Goal: Task Accomplishment & Management: Manage account settings

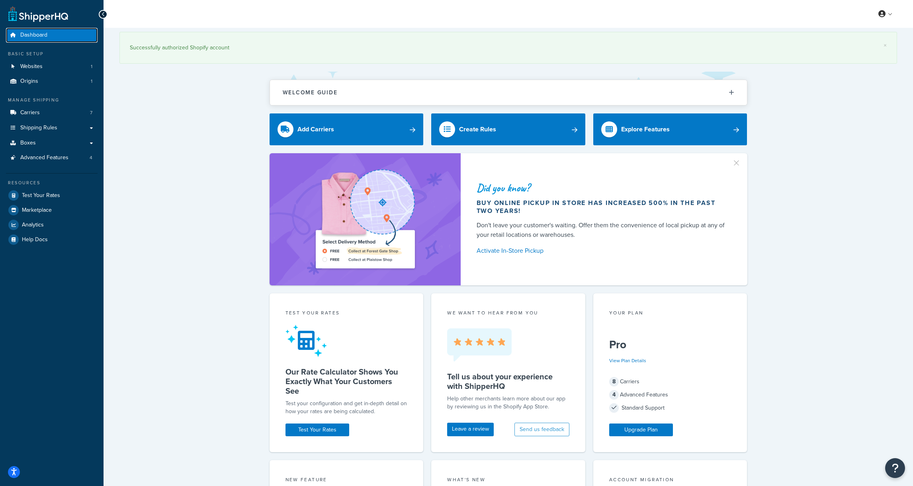
click at [44, 35] on span "Dashboard" at bounding box center [33, 35] width 27 height 7
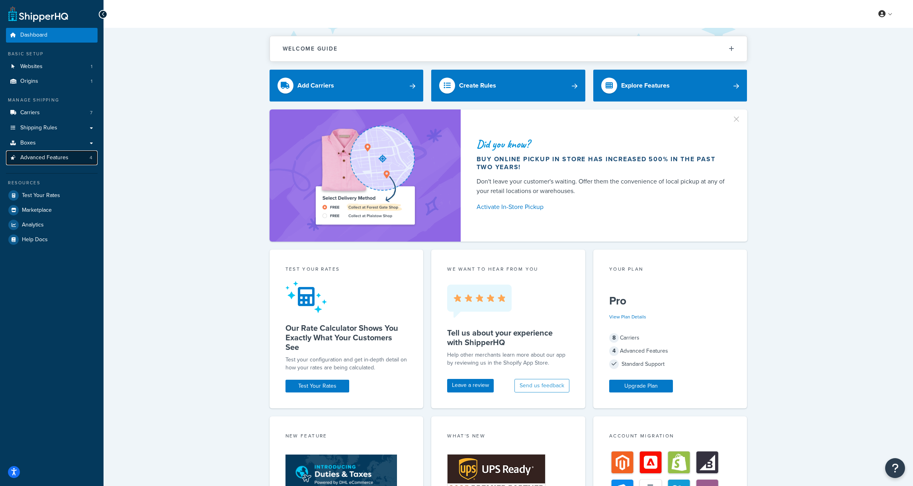
click at [60, 159] on span "Advanced Features" at bounding box center [44, 158] width 48 height 7
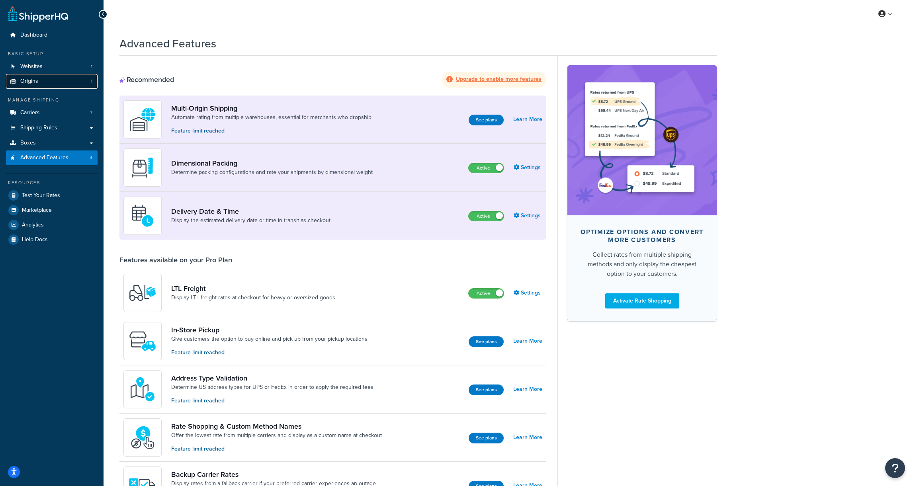
click at [44, 81] on link "Origins 1" at bounding box center [52, 81] width 92 height 15
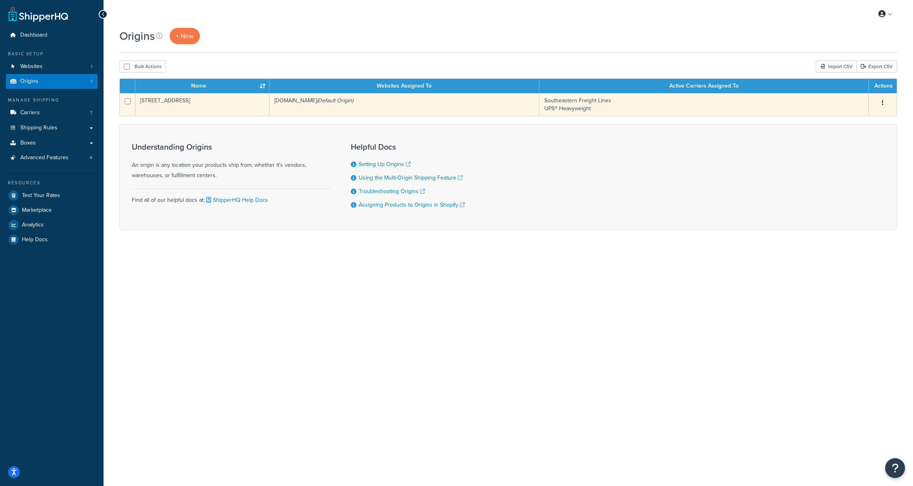
click at [177, 100] on td "[STREET_ADDRESS]" at bounding box center [202, 104] width 134 height 23
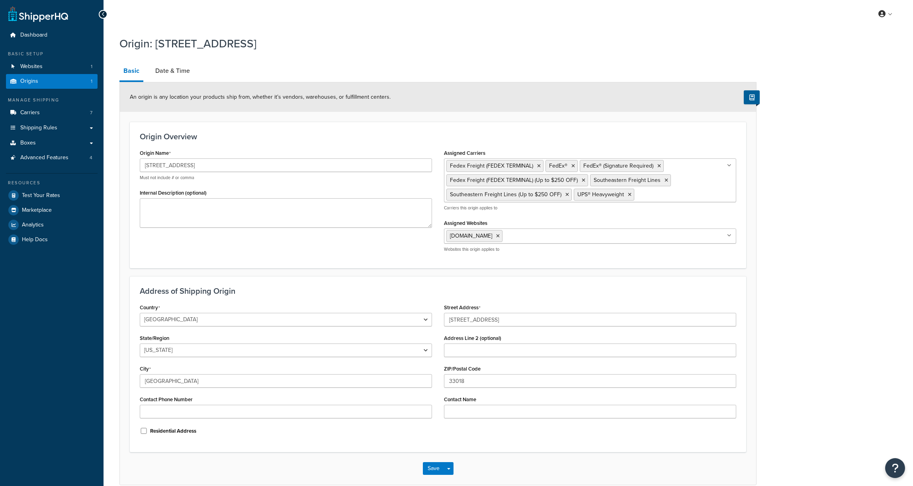
select select "9"
click at [171, 68] on link "Date & Time" at bounding box center [172, 70] width 43 height 19
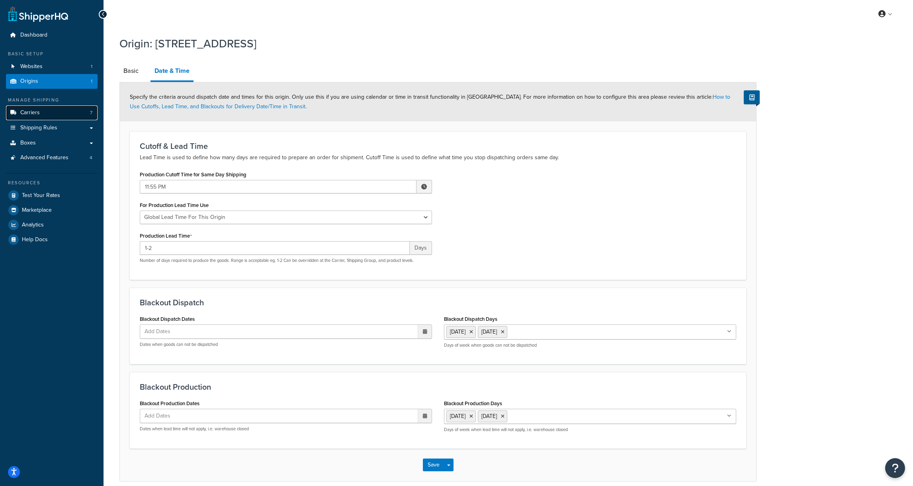
click at [51, 113] on link "Carriers 7" at bounding box center [52, 113] width 92 height 15
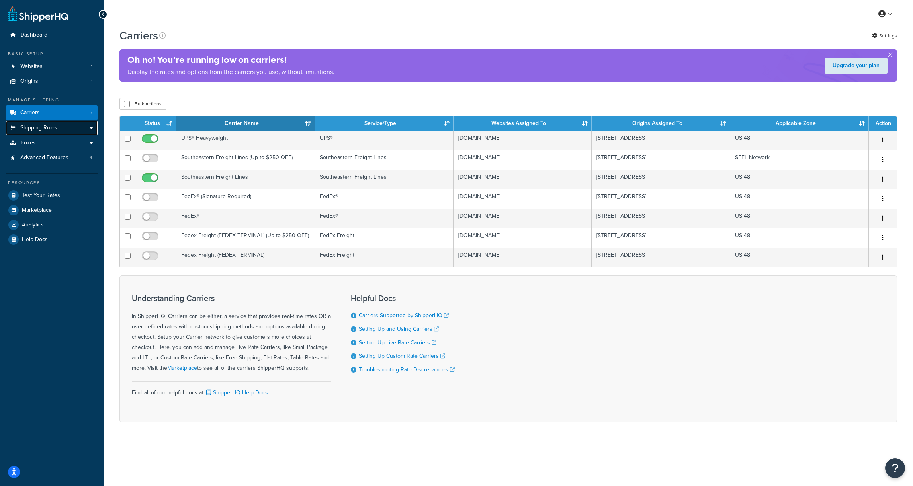
click at [48, 126] on span "Shipping Rules" at bounding box center [38, 128] width 37 height 7
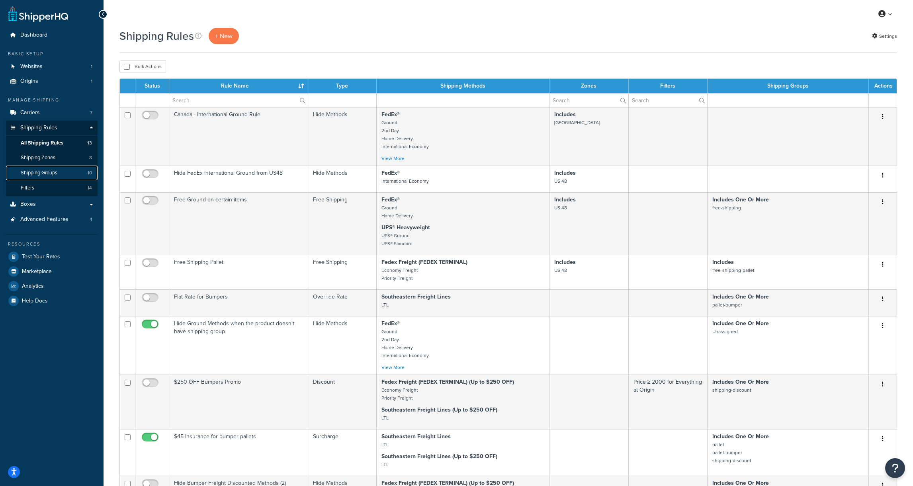
click at [45, 179] on link "Shipping Groups 10" at bounding box center [52, 173] width 92 height 15
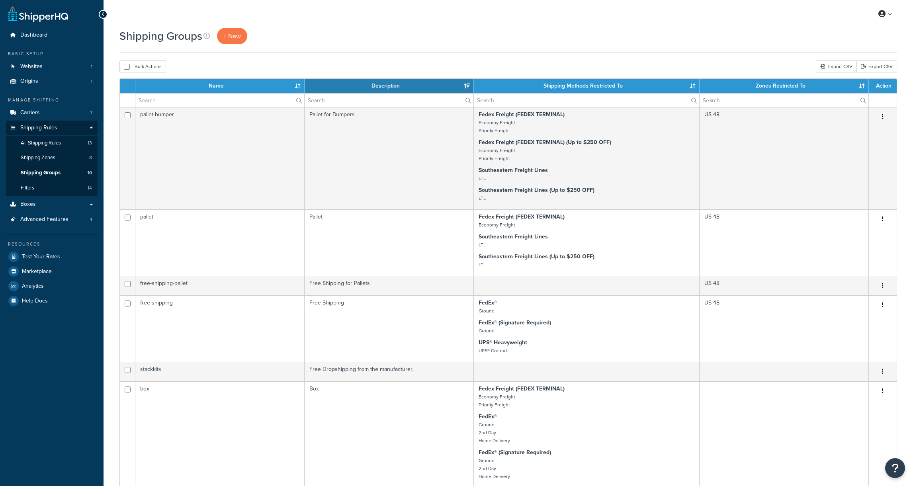
select select "15"
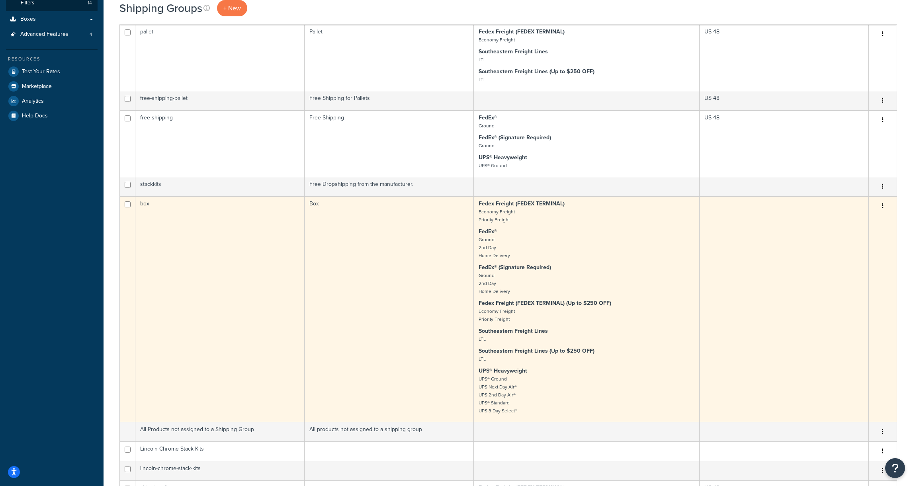
scroll to position [200, 0]
